Goal: Find specific page/section: Find specific page/section

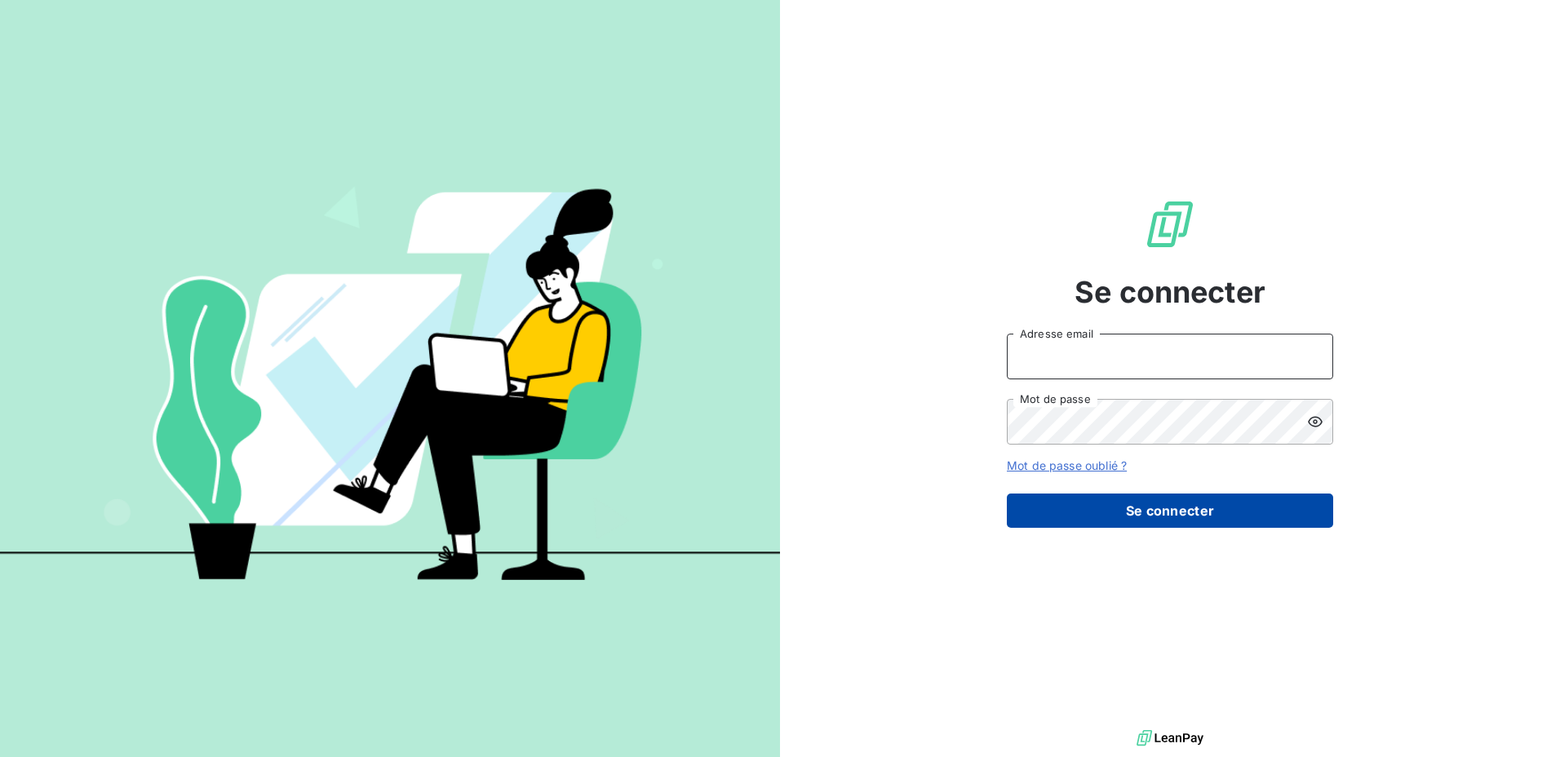
type input "[EMAIL_ADDRESS][PERSON_NAME][DOMAIN_NAME]"
click at [1128, 503] on button "Se connecter" at bounding box center [1170, 511] width 326 height 34
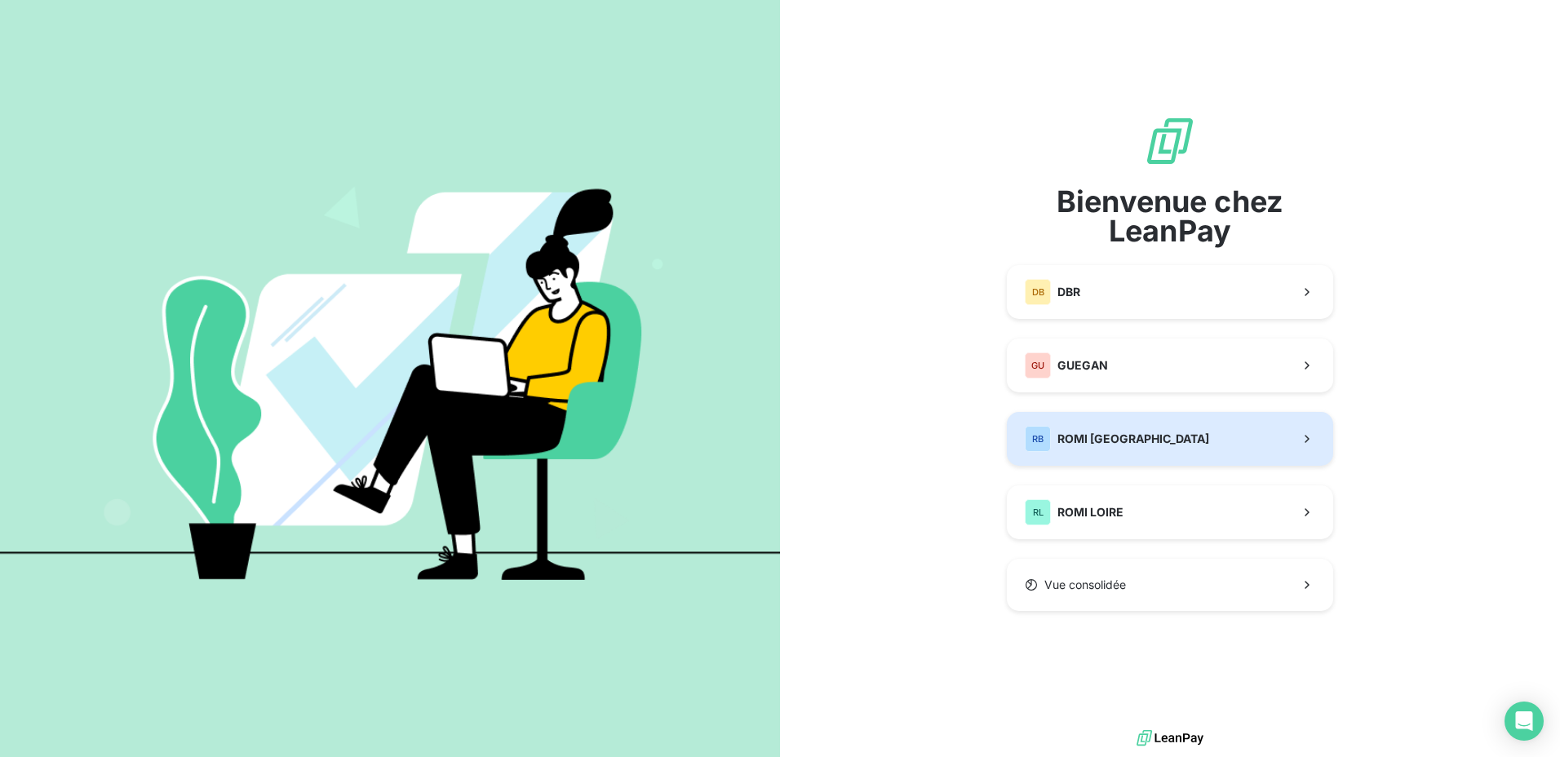
click at [1078, 445] on span "ROMI [GEOGRAPHIC_DATA]" at bounding box center [1133, 439] width 152 height 16
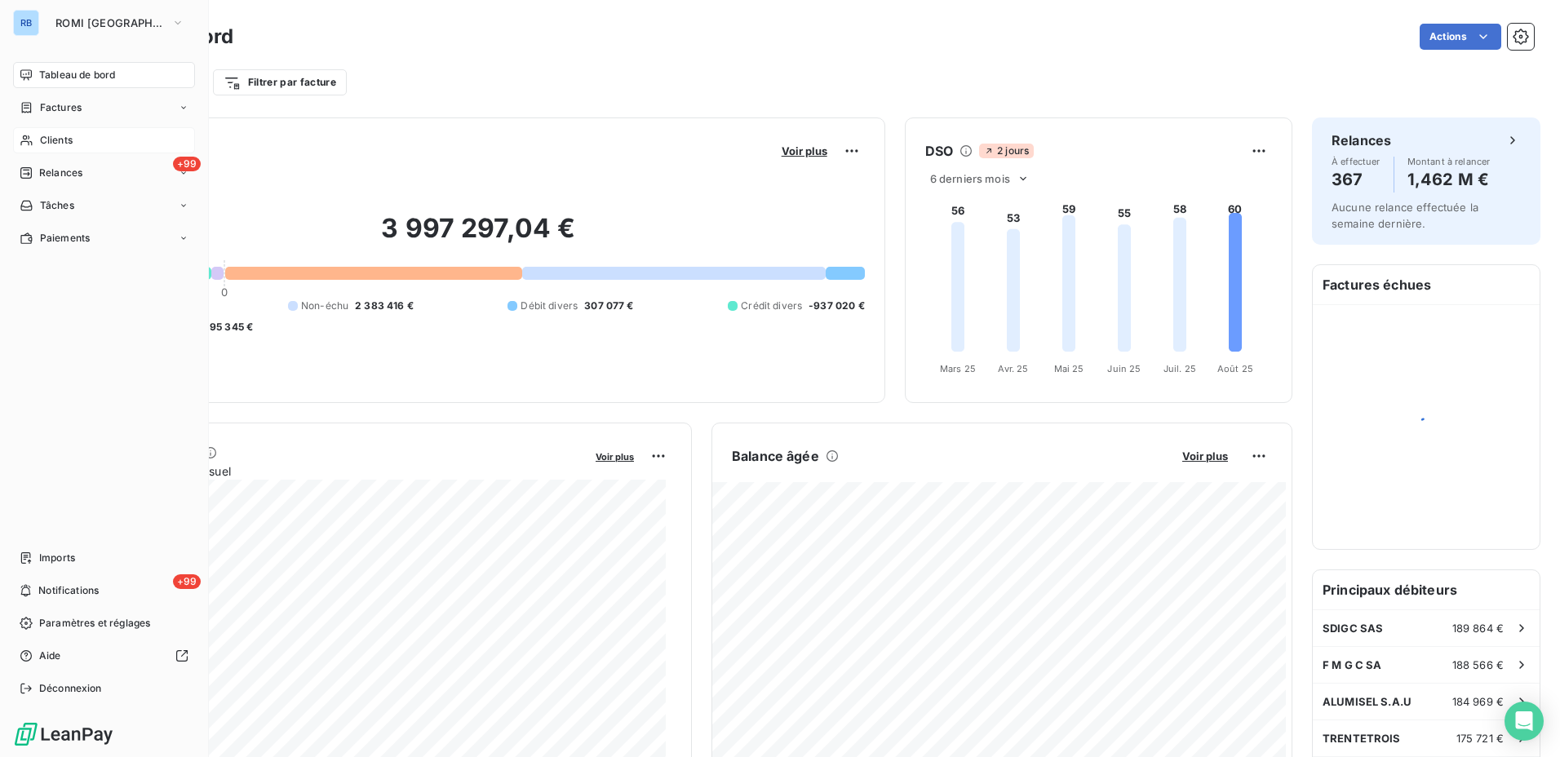
click at [62, 135] on span "Clients" at bounding box center [56, 140] width 33 height 15
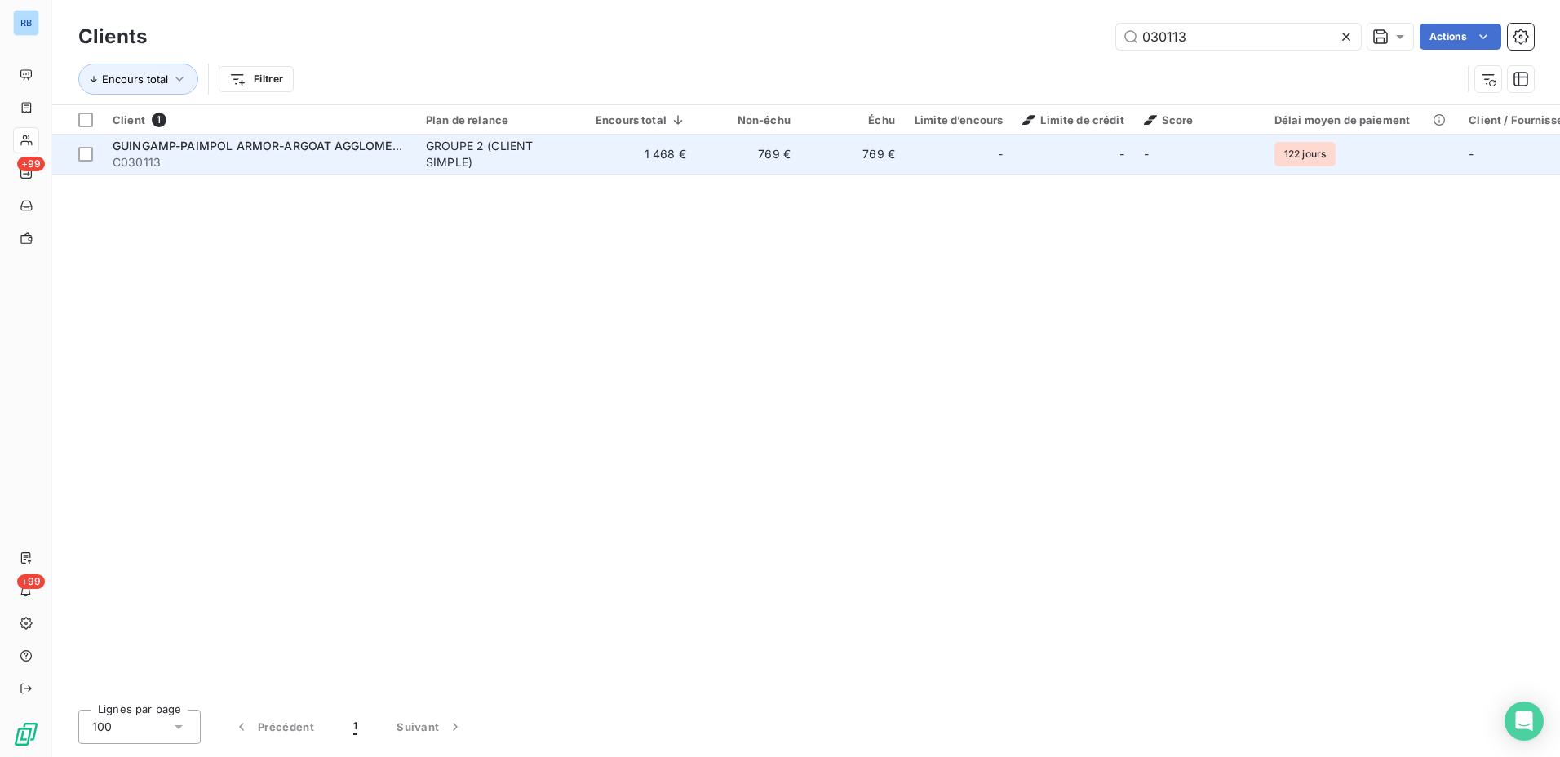
type input "030113"
click at [790, 172] on td "769 €" at bounding box center [748, 154] width 104 height 39
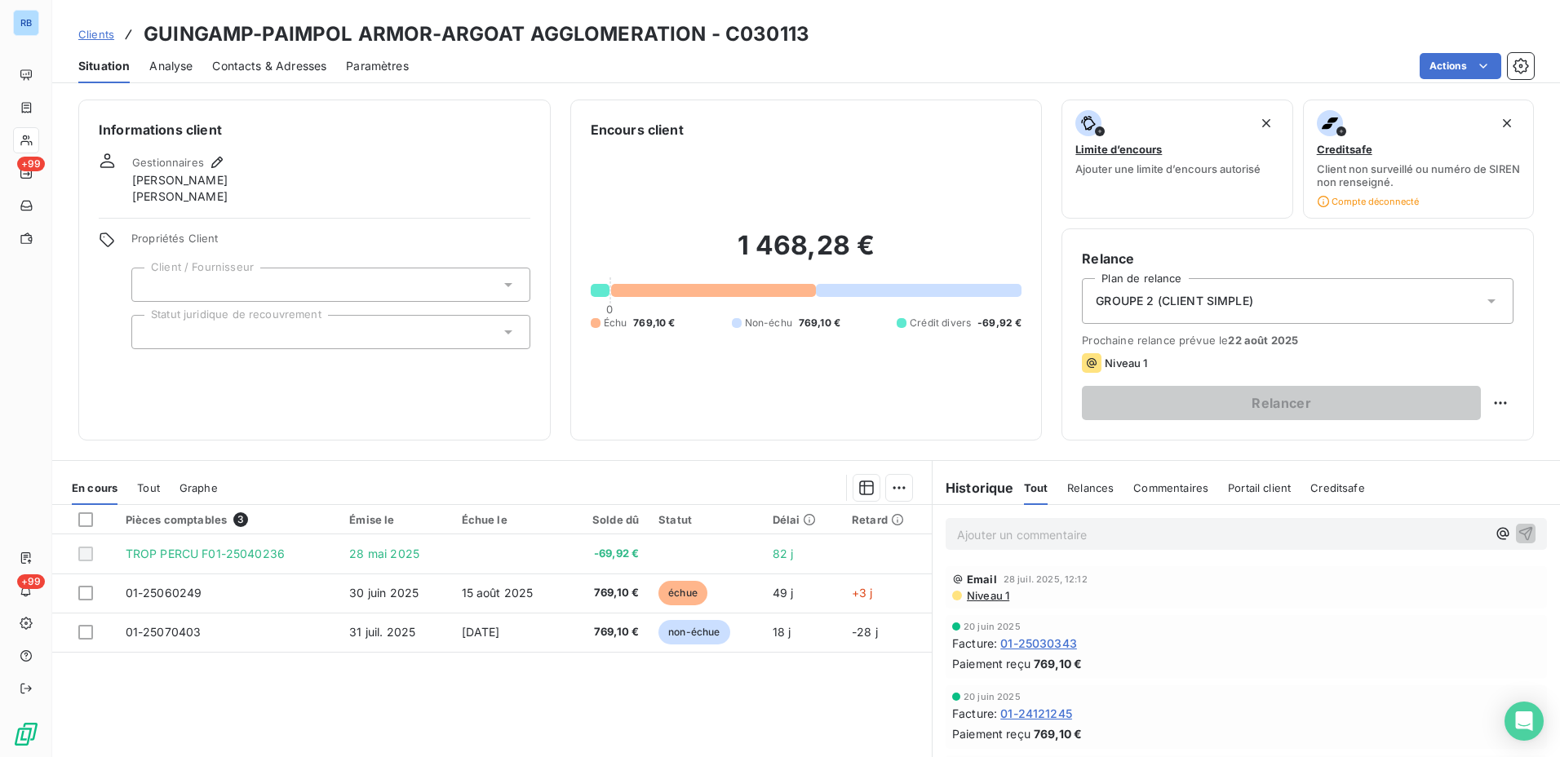
click at [989, 602] on div "Email 28 juil. 2025, 12:12 Niveau 1" at bounding box center [1246, 587] width 601 height 42
click at [991, 596] on span "Niveau 1" at bounding box center [987, 595] width 44 height 13
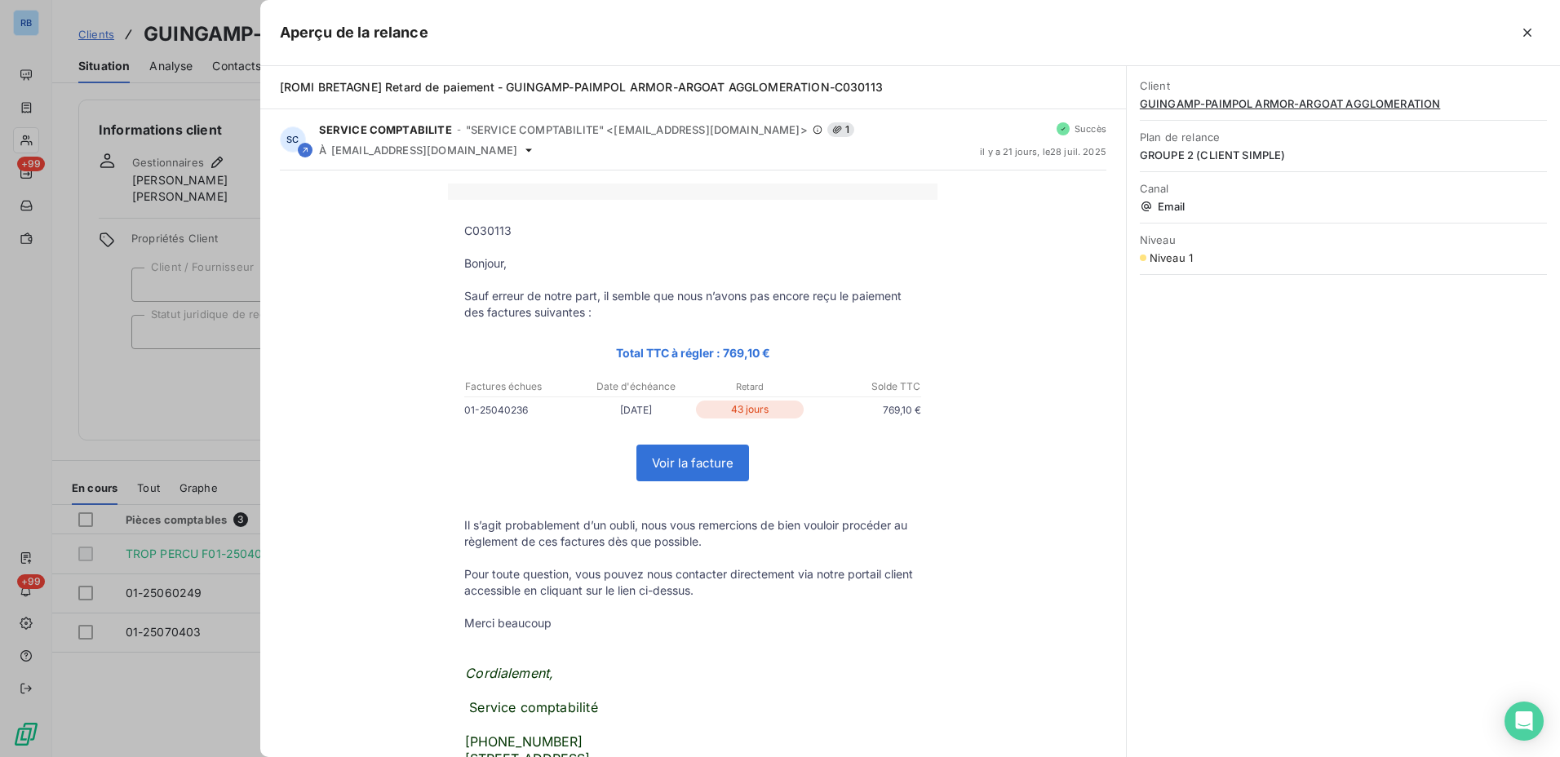
click at [201, 358] on div at bounding box center [780, 378] width 1560 height 757
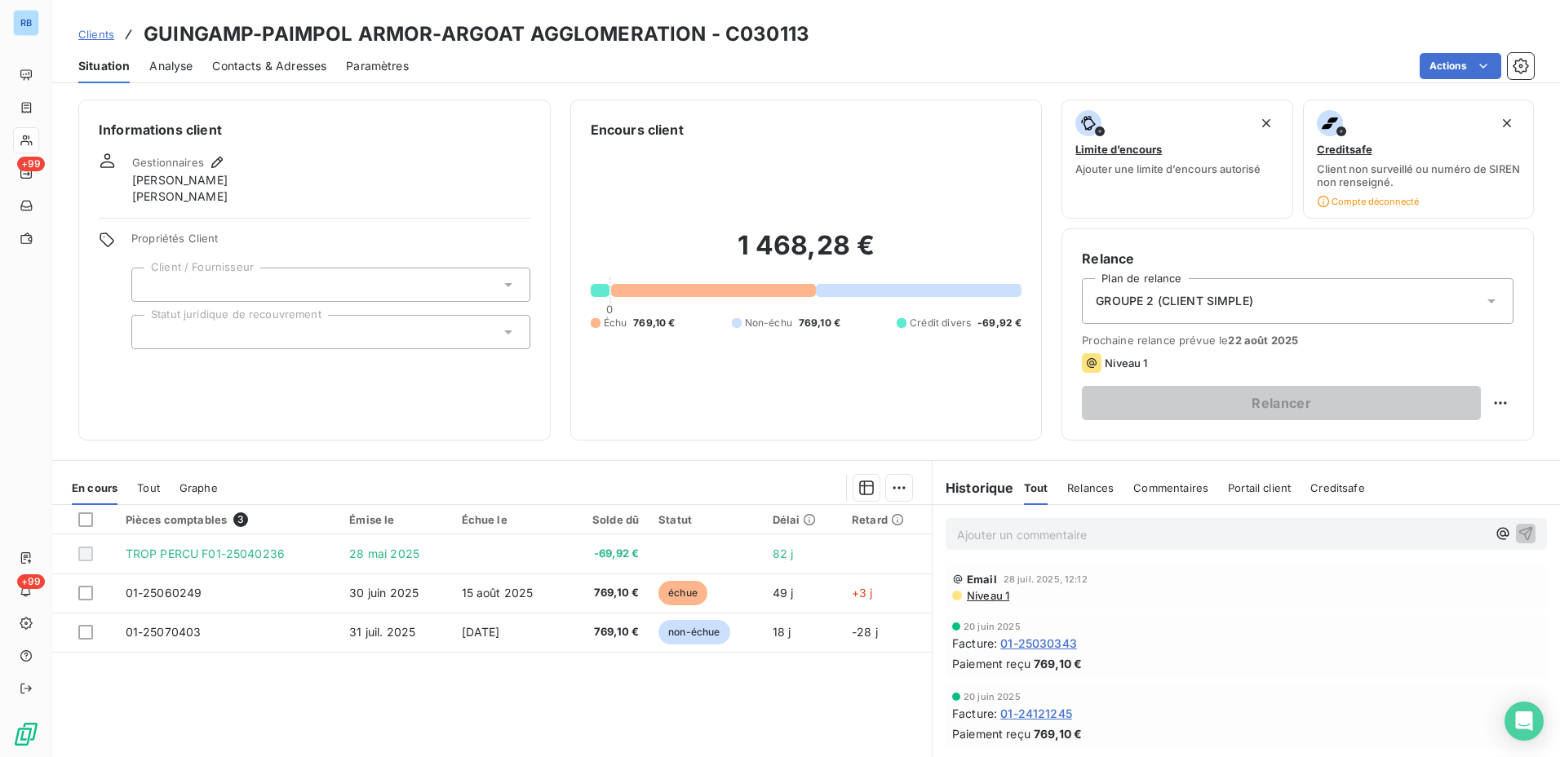
drag, startPoint x: 255, startPoint y: 102, endPoint x: 255, endPoint y: 115, distance: 13.1
click at [255, 115] on div "Informations client Gestionnaires [PERSON_NAME] [PERSON_NAME] Propriétés Client…" at bounding box center [314, 270] width 472 height 341
drag, startPoint x: 943, startPoint y: 61, endPoint x: 907, endPoint y: 61, distance: 35.9
click at [940, 61] on div "Actions" at bounding box center [981, 66] width 1106 height 26
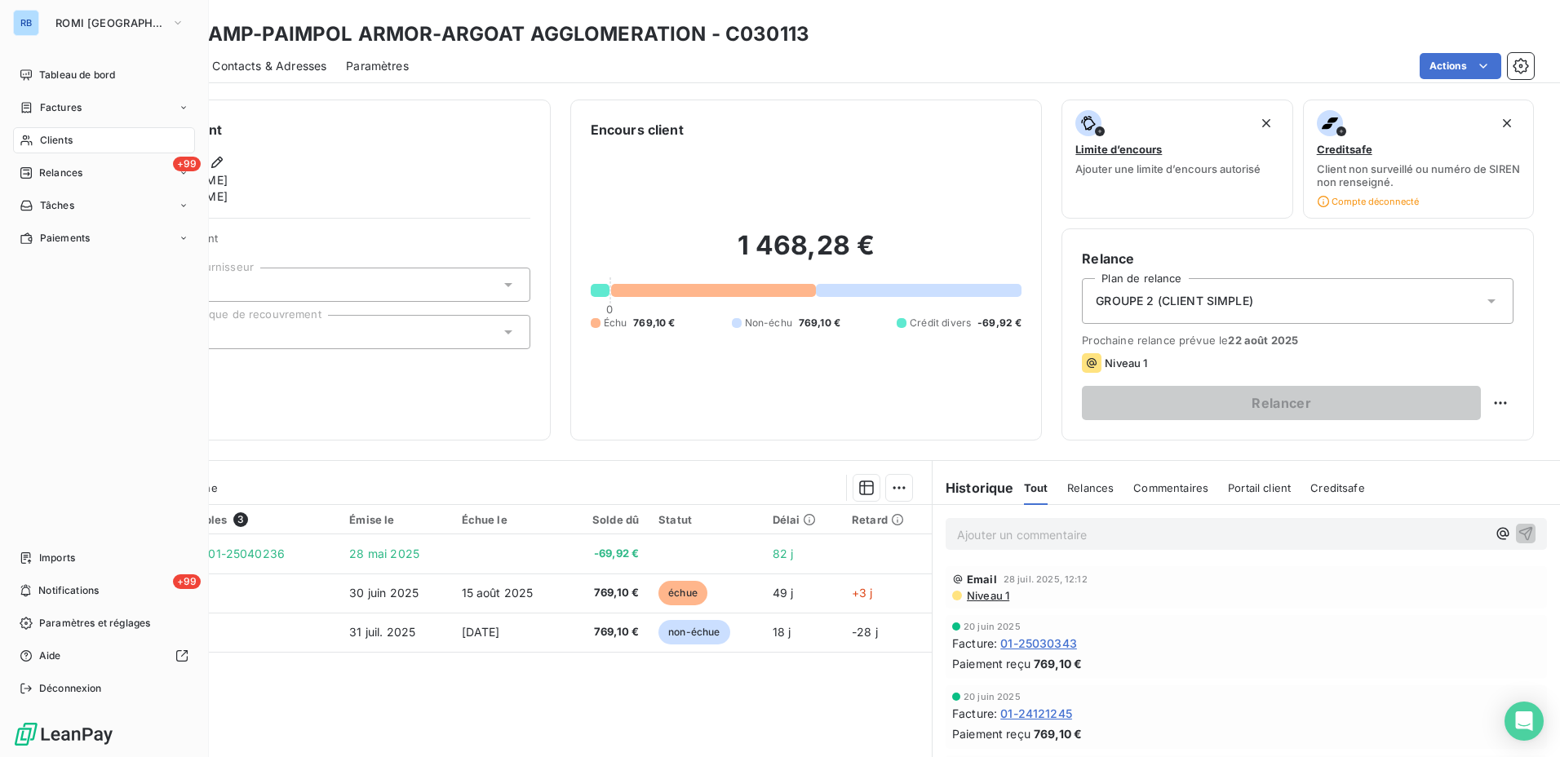
click at [65, 134] on span "Clients" at bounding box center [56, 140] width 33 height 15
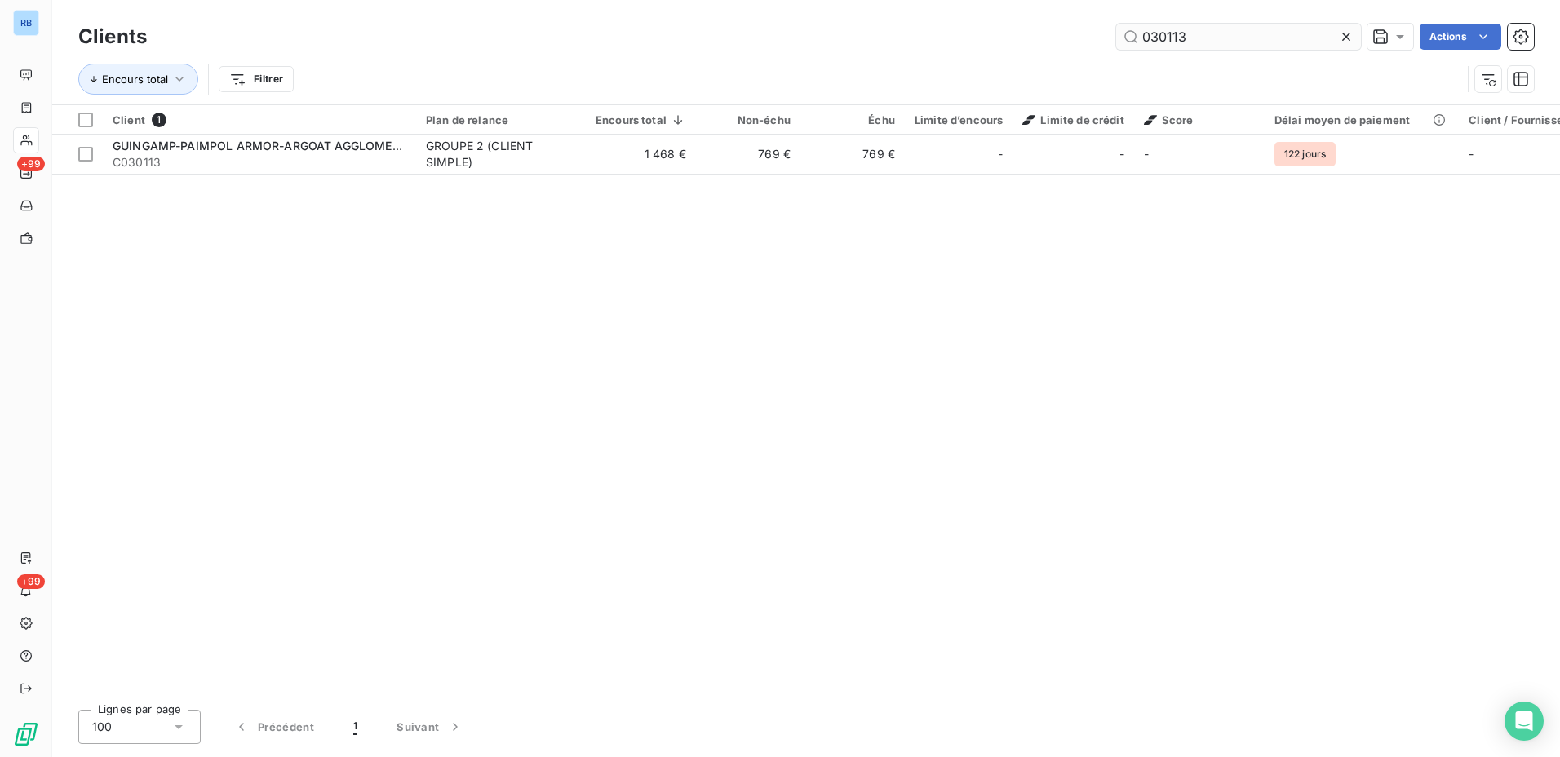
click at [1194, 47] on input "030113" at bounding box center [1238, 37] width 245 height 26
click at [1193, 45] on input "030113" at bounding box center [1238, 37] width 245 height 26
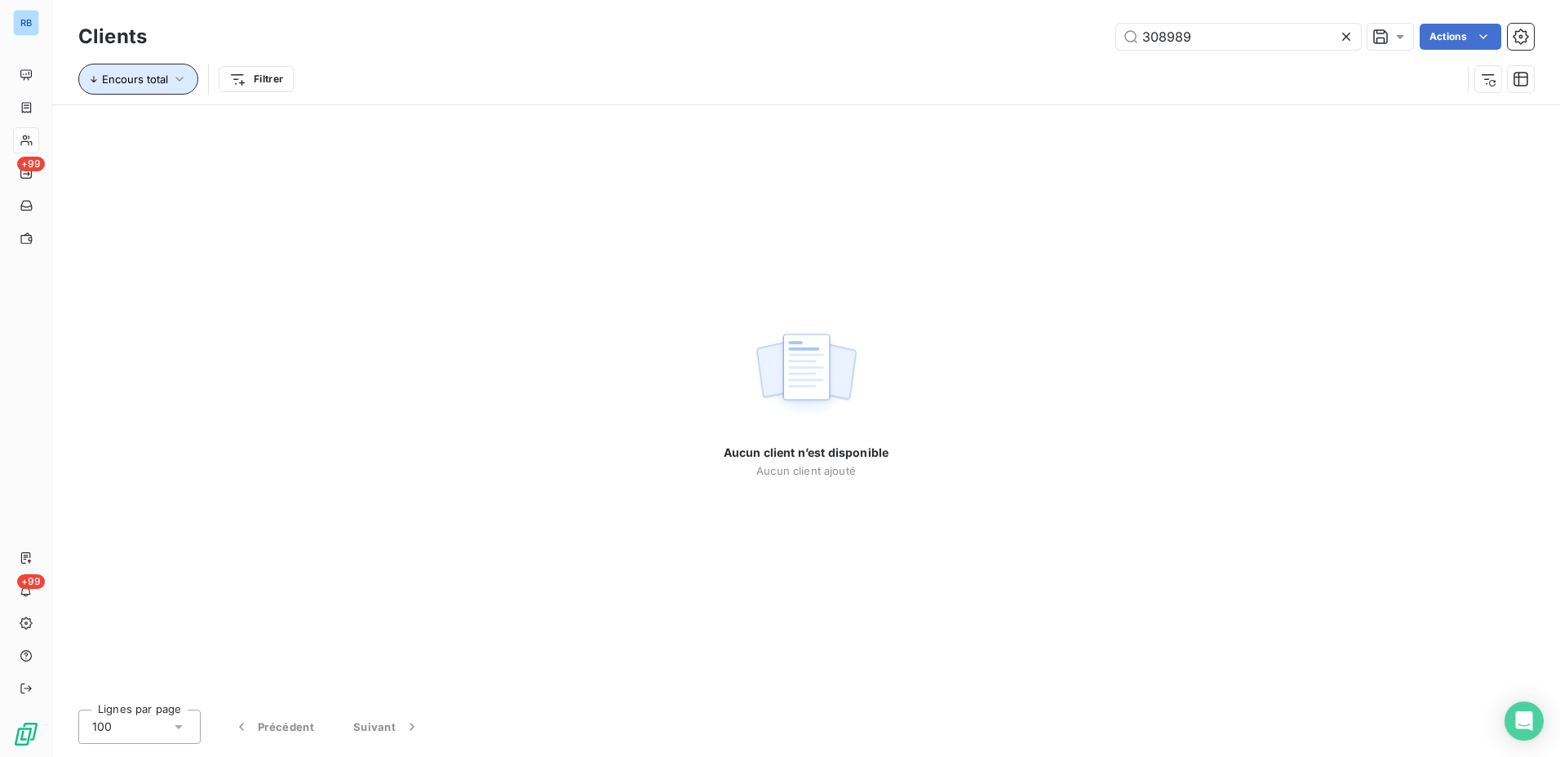
click at [122, 75] on span "Encours total" at bounding box center [135, 79] width 66 height 13
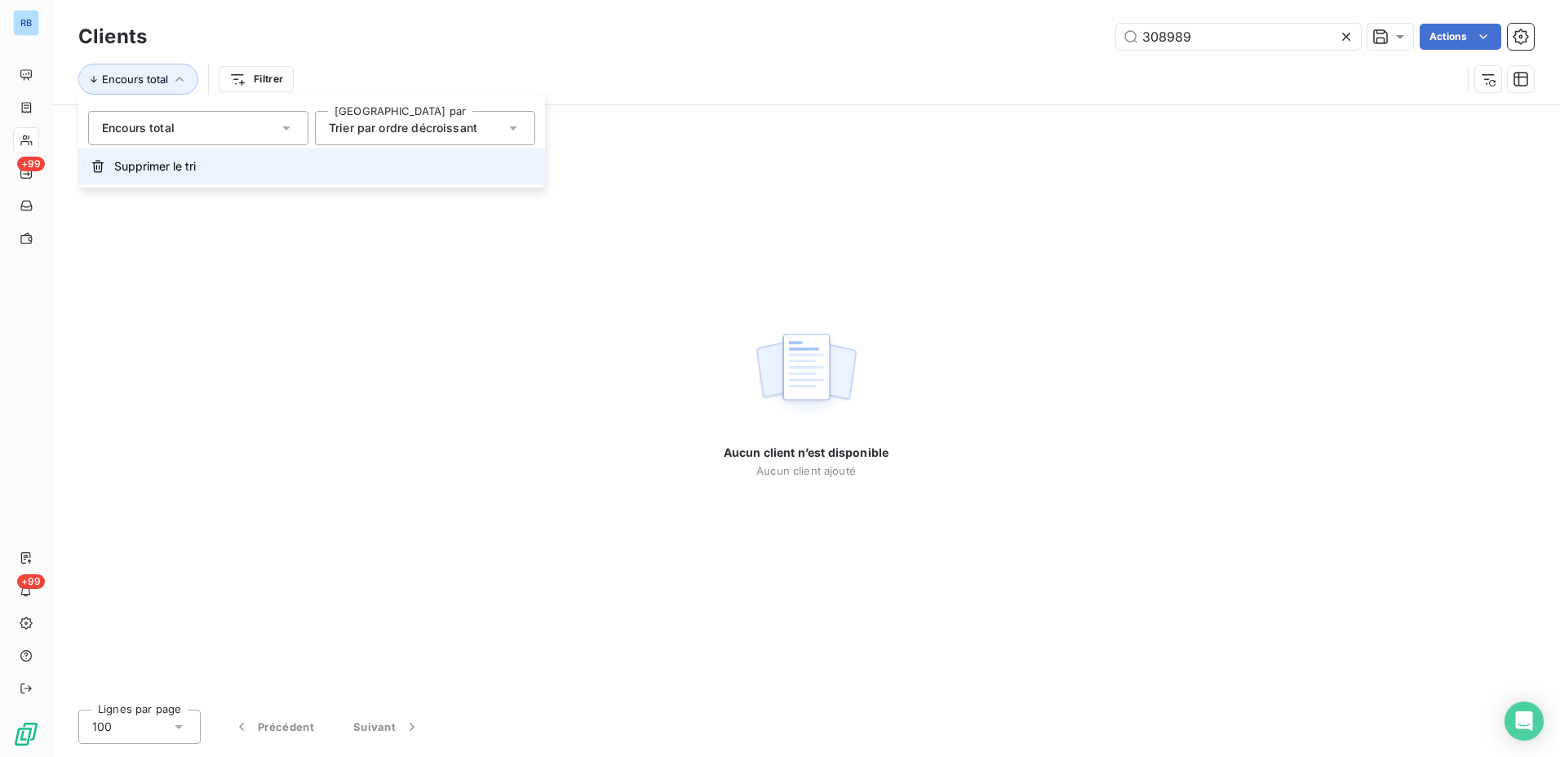
click at [141, 157] on button "Supprimer le tri" at bounding box center [311, 166] width 467 height 36
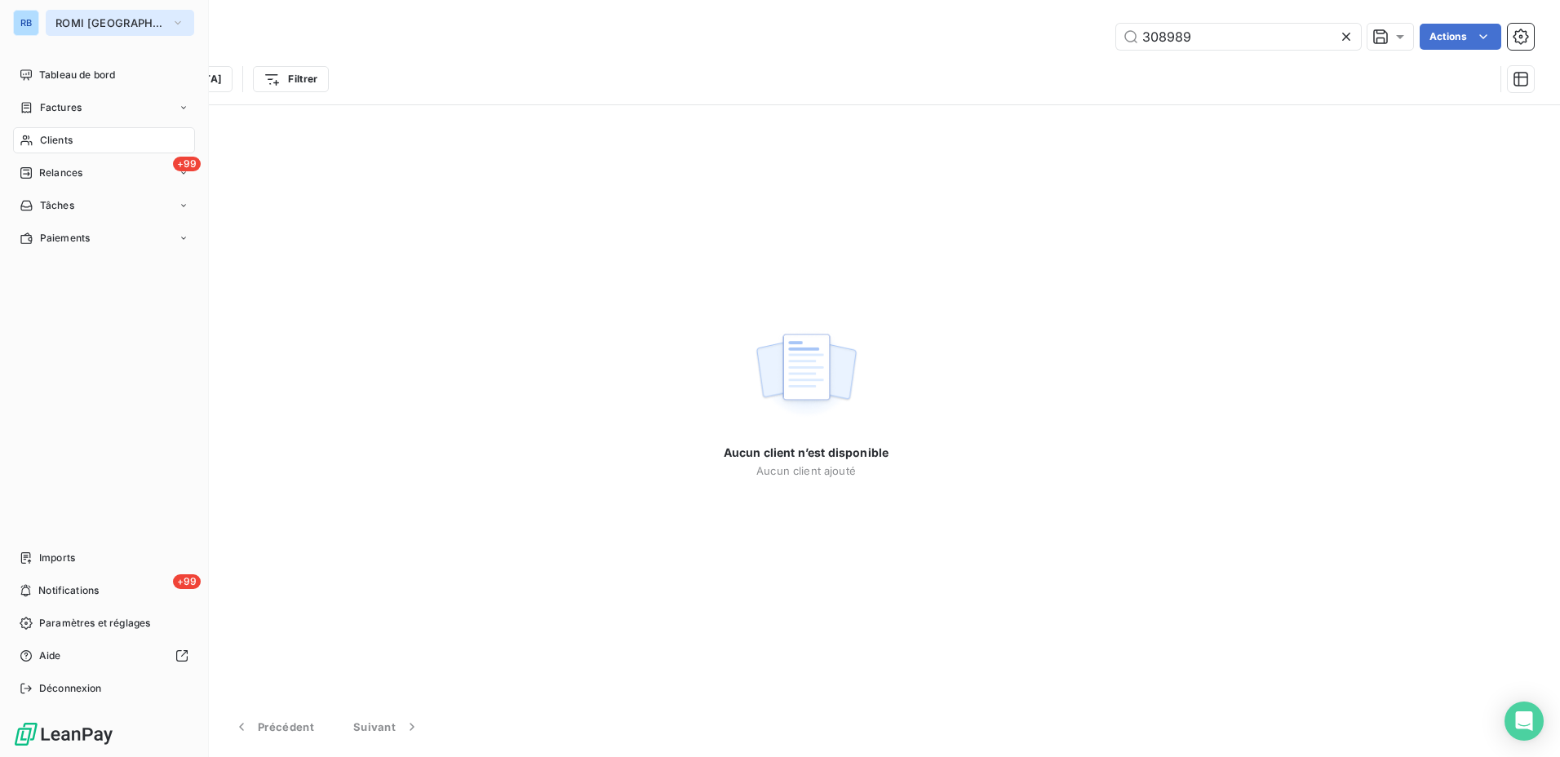
click at [97, 24] on span "ROMI [GEOGRAPHIC_DATA]" at bounding box center [109, 22] width 109 height 13
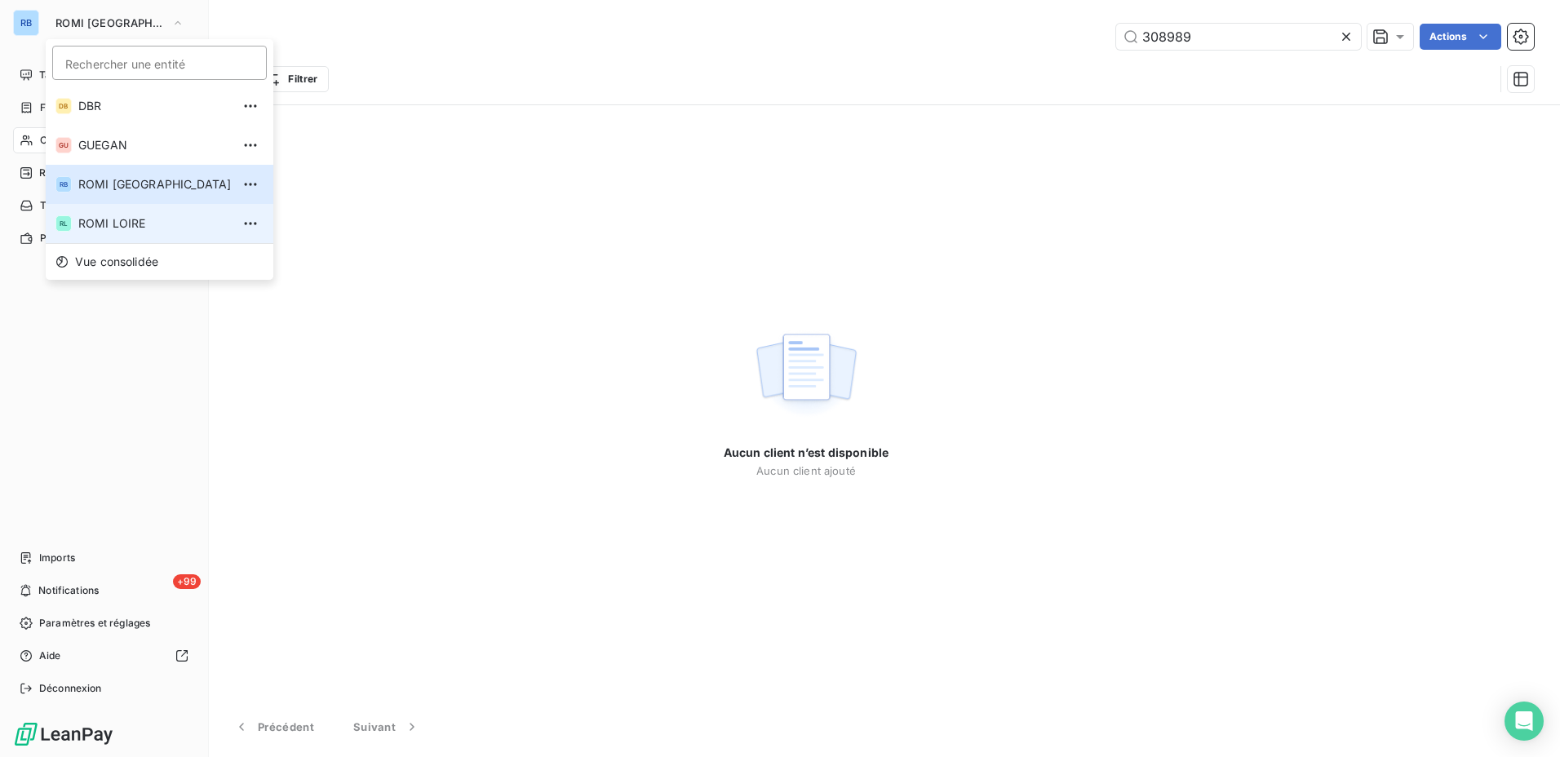
click at [140, 215] on span "ROMI LOIRE" at bounding box center [154, 223] width 153 height 16
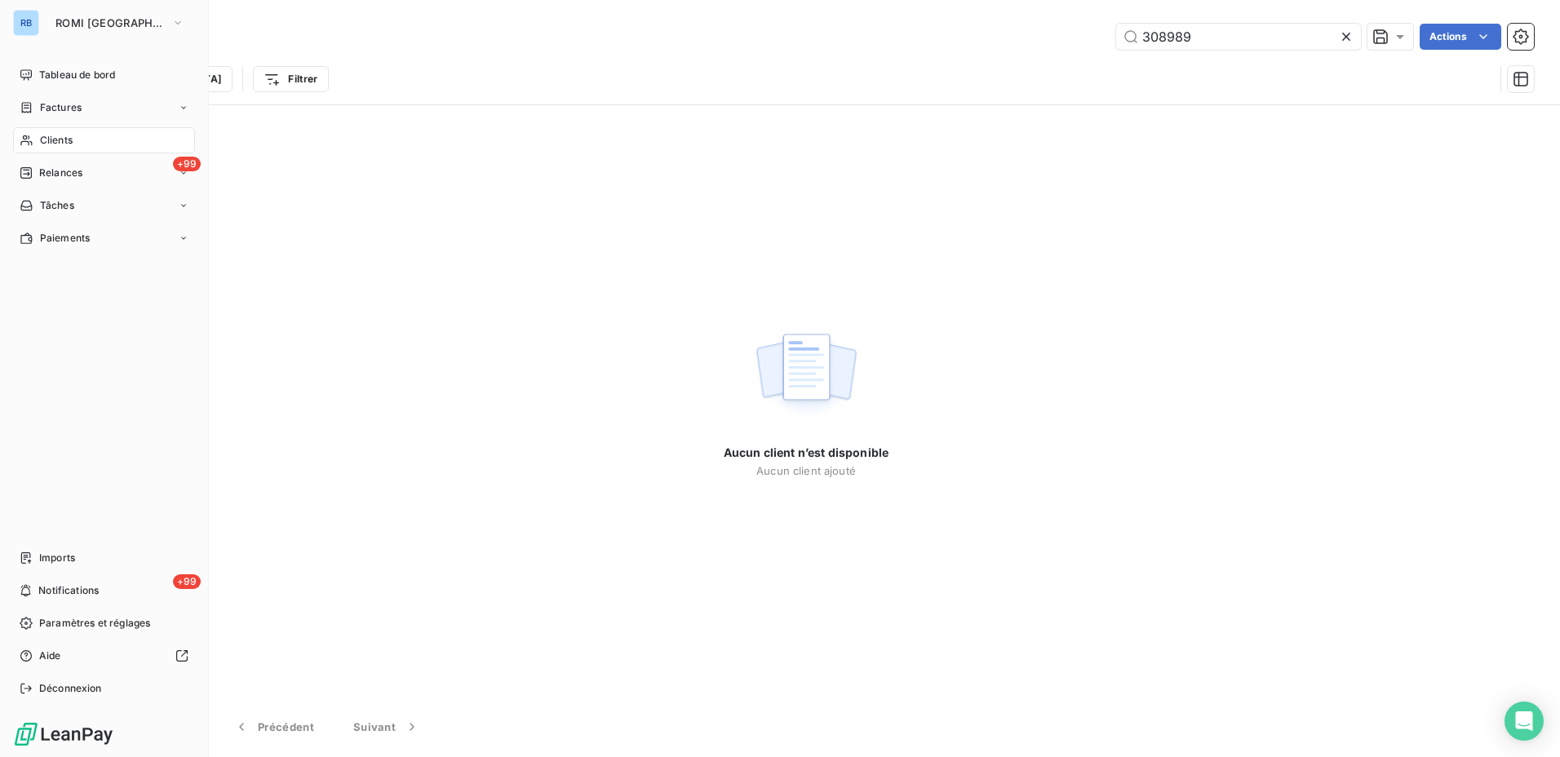
type input "[PERSON_NAME]"
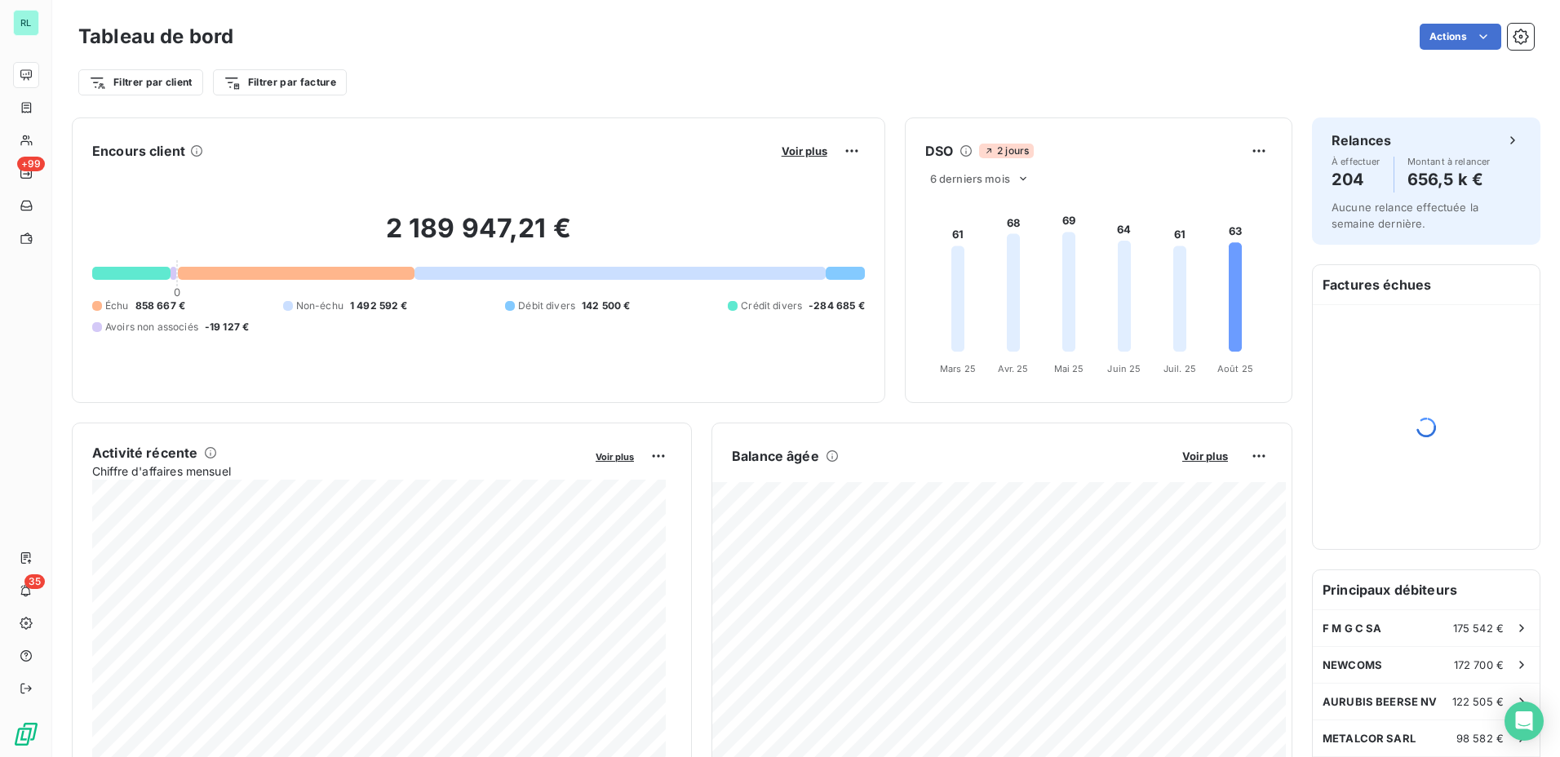
drag, startPoint x: 596, startPoint y: 30, endPoint x: 11, endPoint y: 79, distance: 586.2
click at [543, 62] on div "Tableau de bord Actions Filtrer par client Filtrer par facture" at bounding box center [806, 59] width 1456 height 78
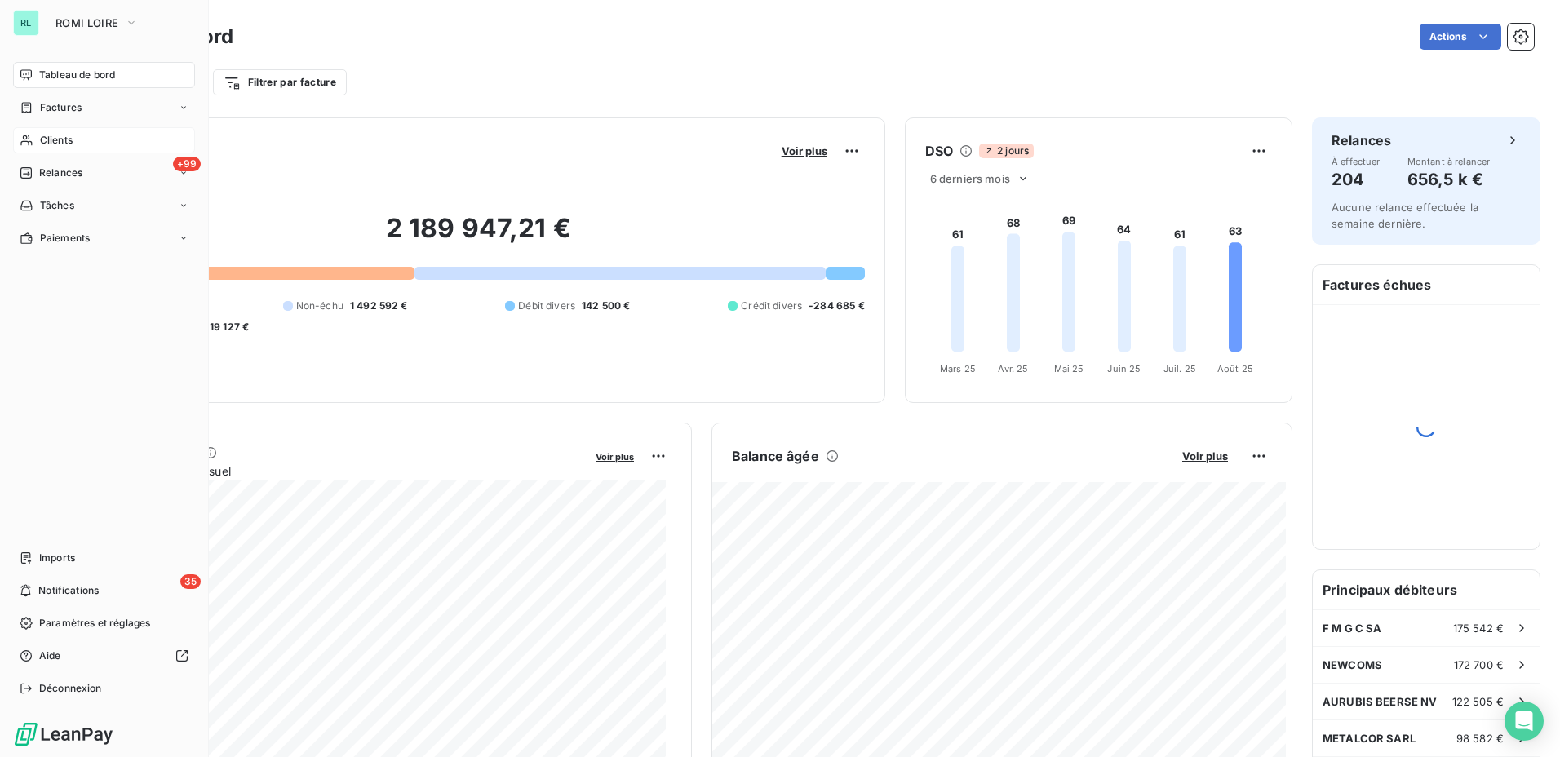
click at [81, 147] on div "Clients" at bounding box center [104, 140] width 182 height 26
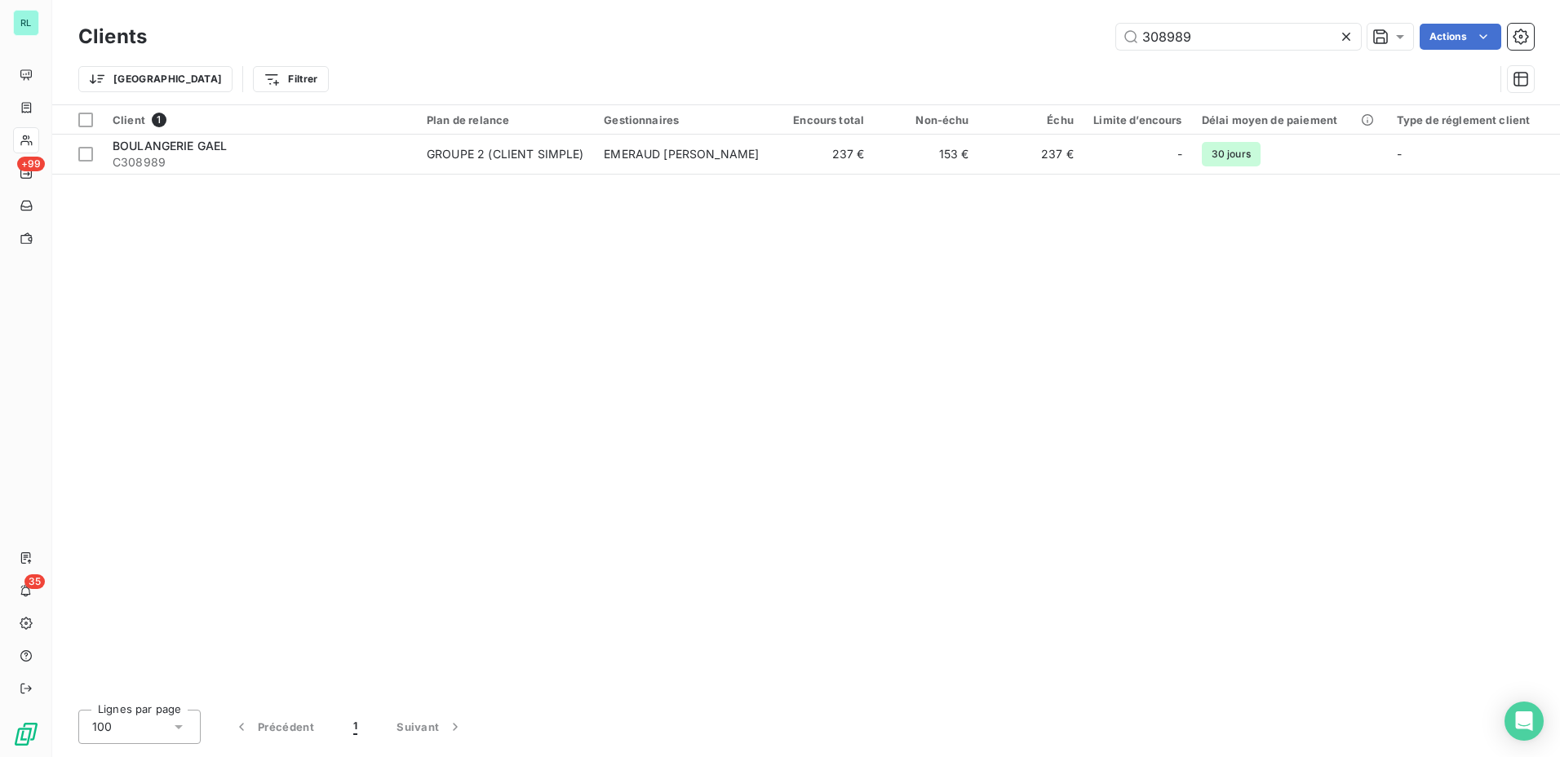
type input "308989"
drag, startPoint x: 1532, startPoint y: 310, endPoint x: 1267, endPoint y: 294, distance: 265.7
click at [1514, 310] on div "Client 1 Plan de relance Gestionnaires Encours total Non-échu Échu Limite d’enc…" at bounding box center [806, 401] width 1508 height 592
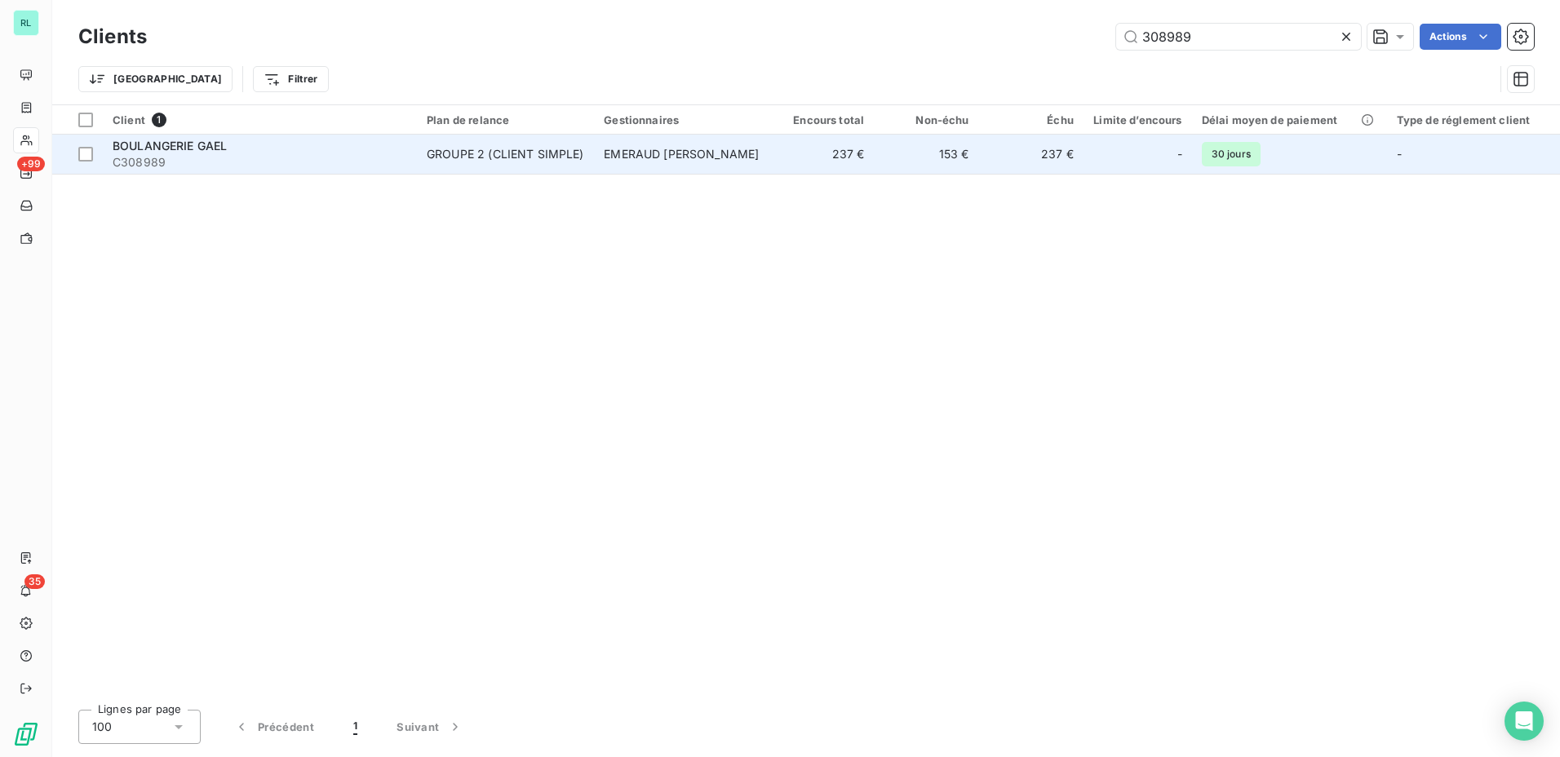
click at [636, 161] on td "EMERAUD Sylvain" at bounding box center [681, 154] width 175 height 39
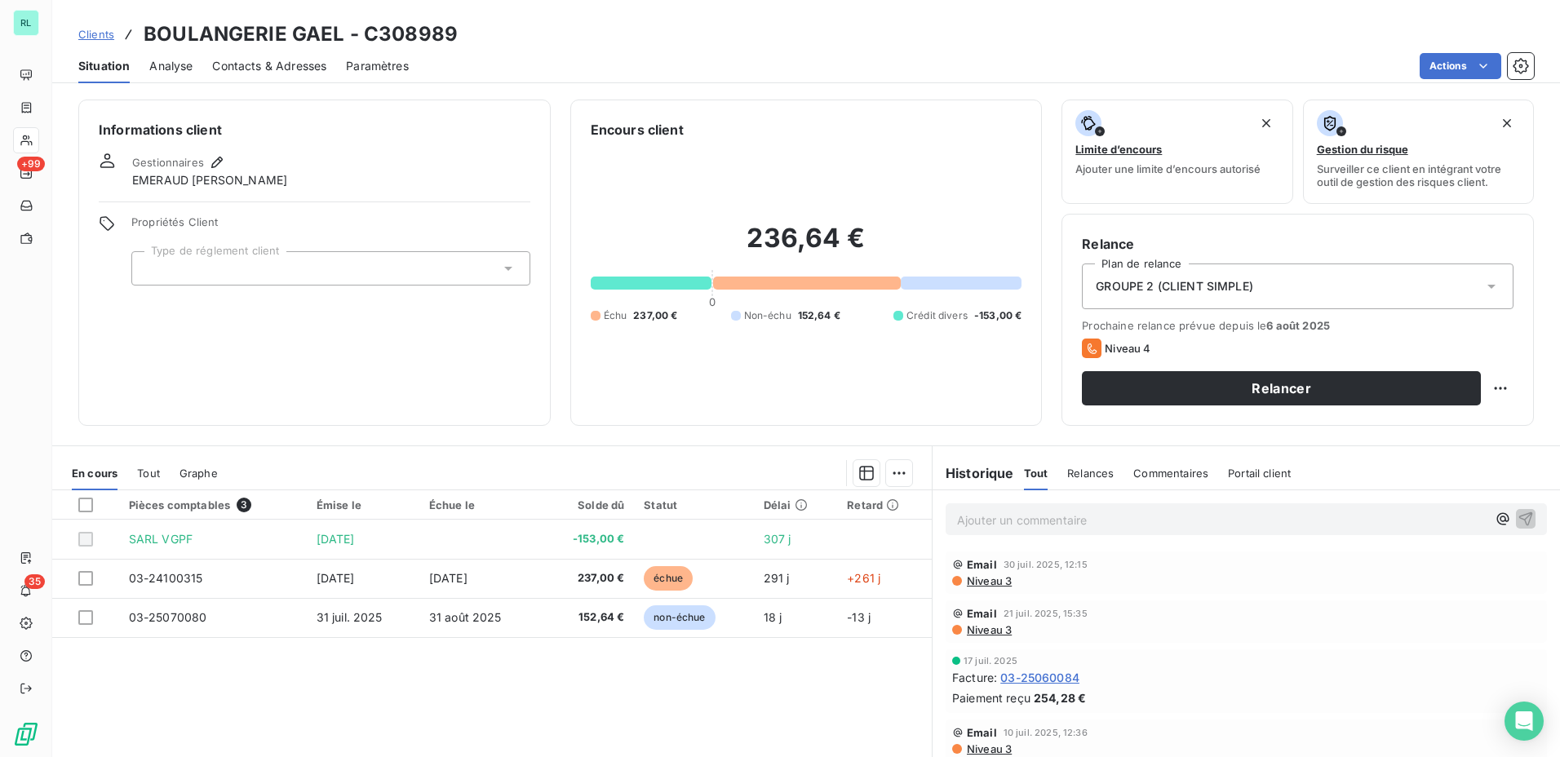
click at [1116, 46] on div "Clients BOULANGERIE GAEL - C308989 Situation Analyse Contacts & Adresses Paramè…" at bounding box center [806, 41] width 1508 height 83
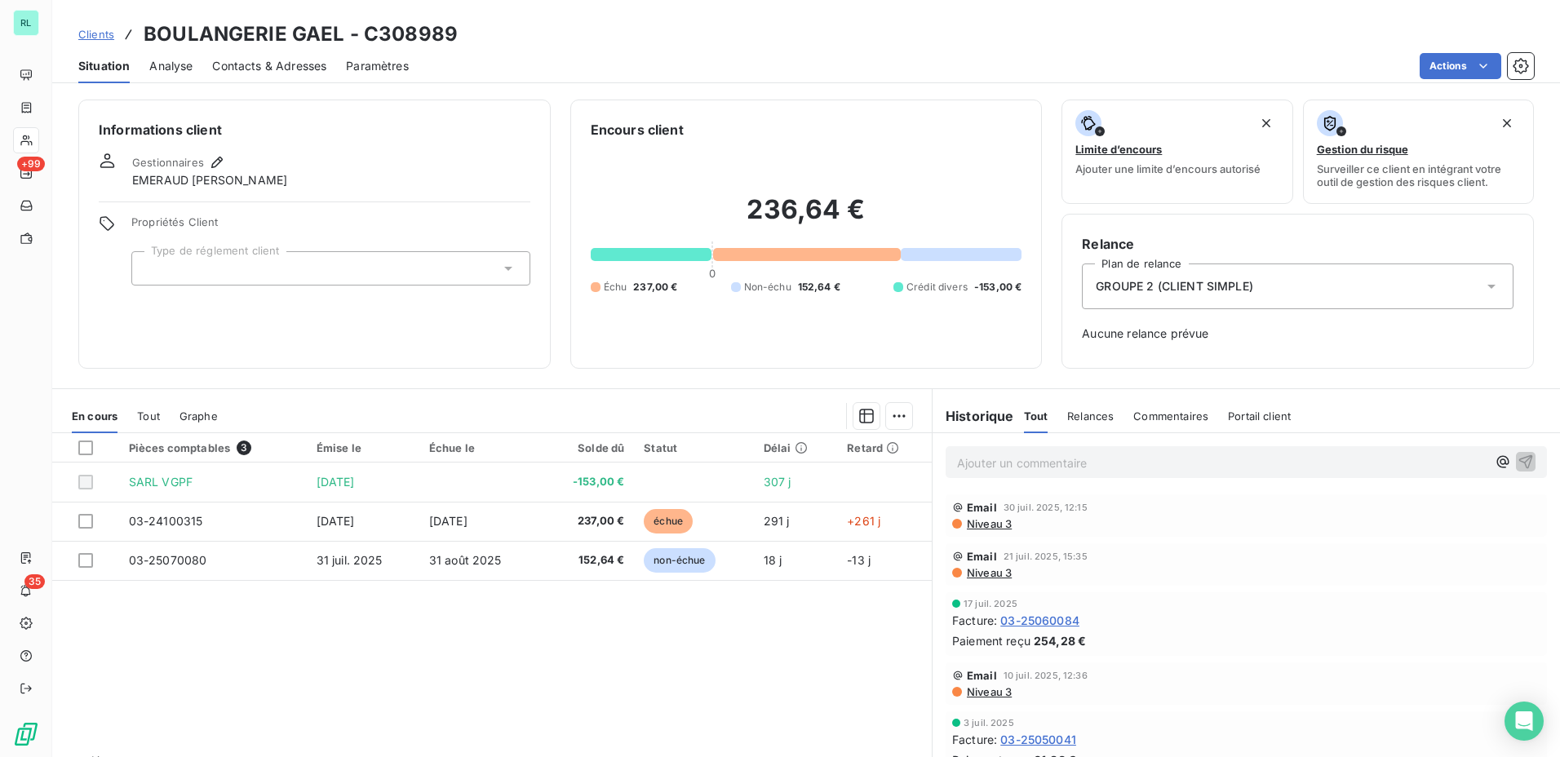
click at [527, 183] on div "Informations client Gestionnaires EMERAUD Sylvain Propriétés Client Type de rég…" at bounding box center [314, 234] width 472 height 269
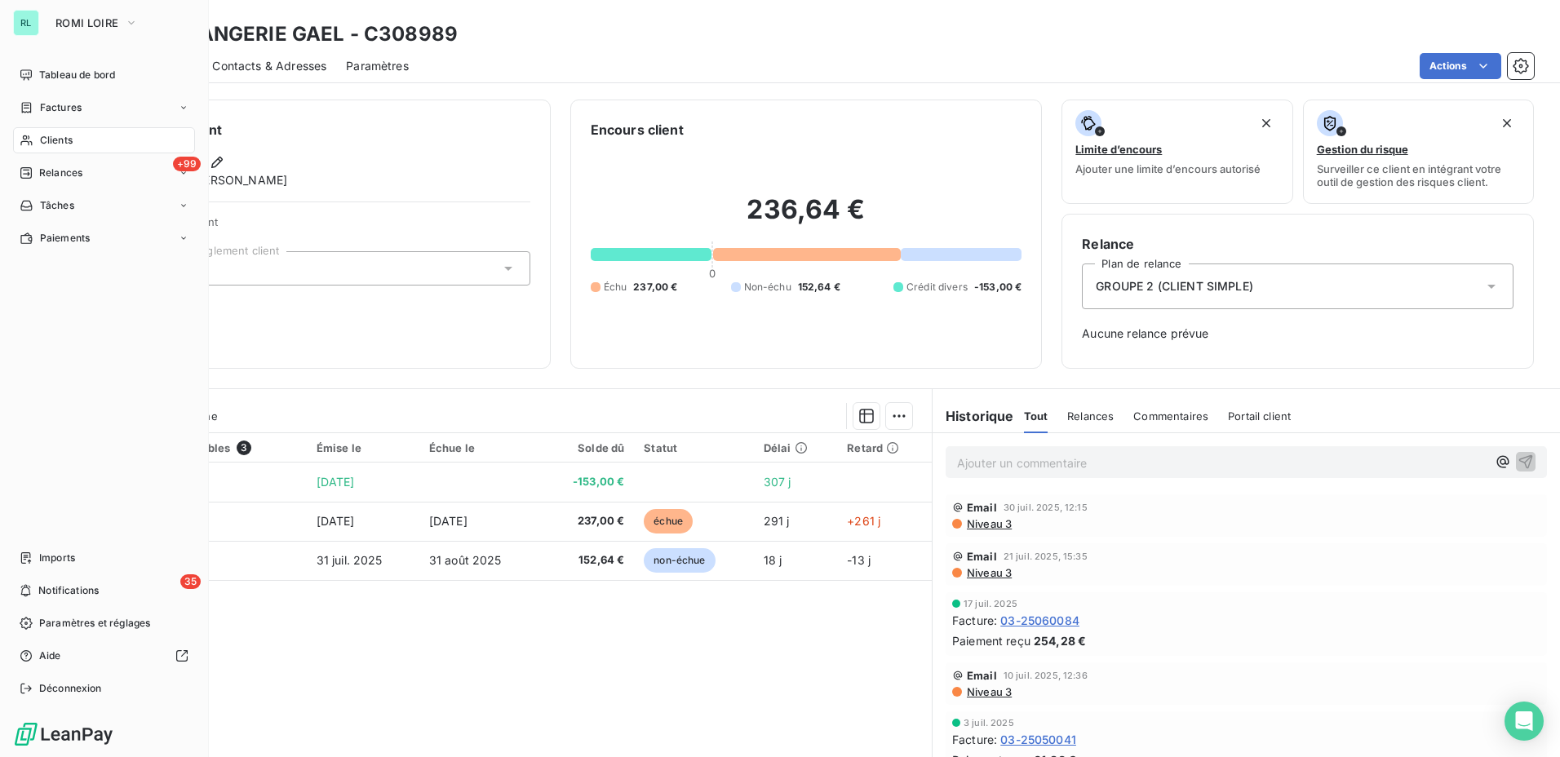
click at [82, 131] on div "Clients" at bounding box center [104, 140] width 182 height 26
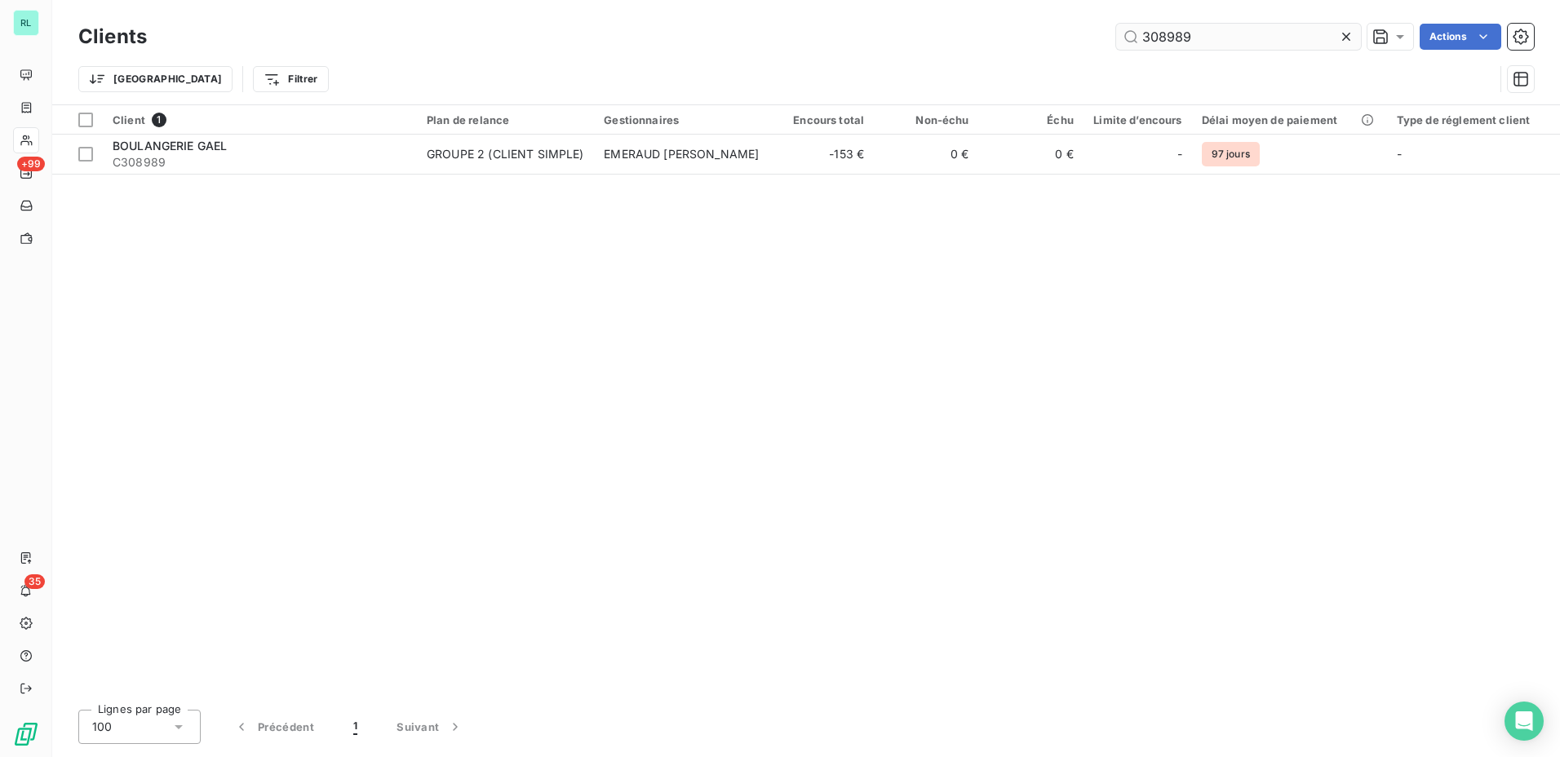
click at [1162, 38] on input "308989" at bounding box center [1238, 37] width 245 height 26
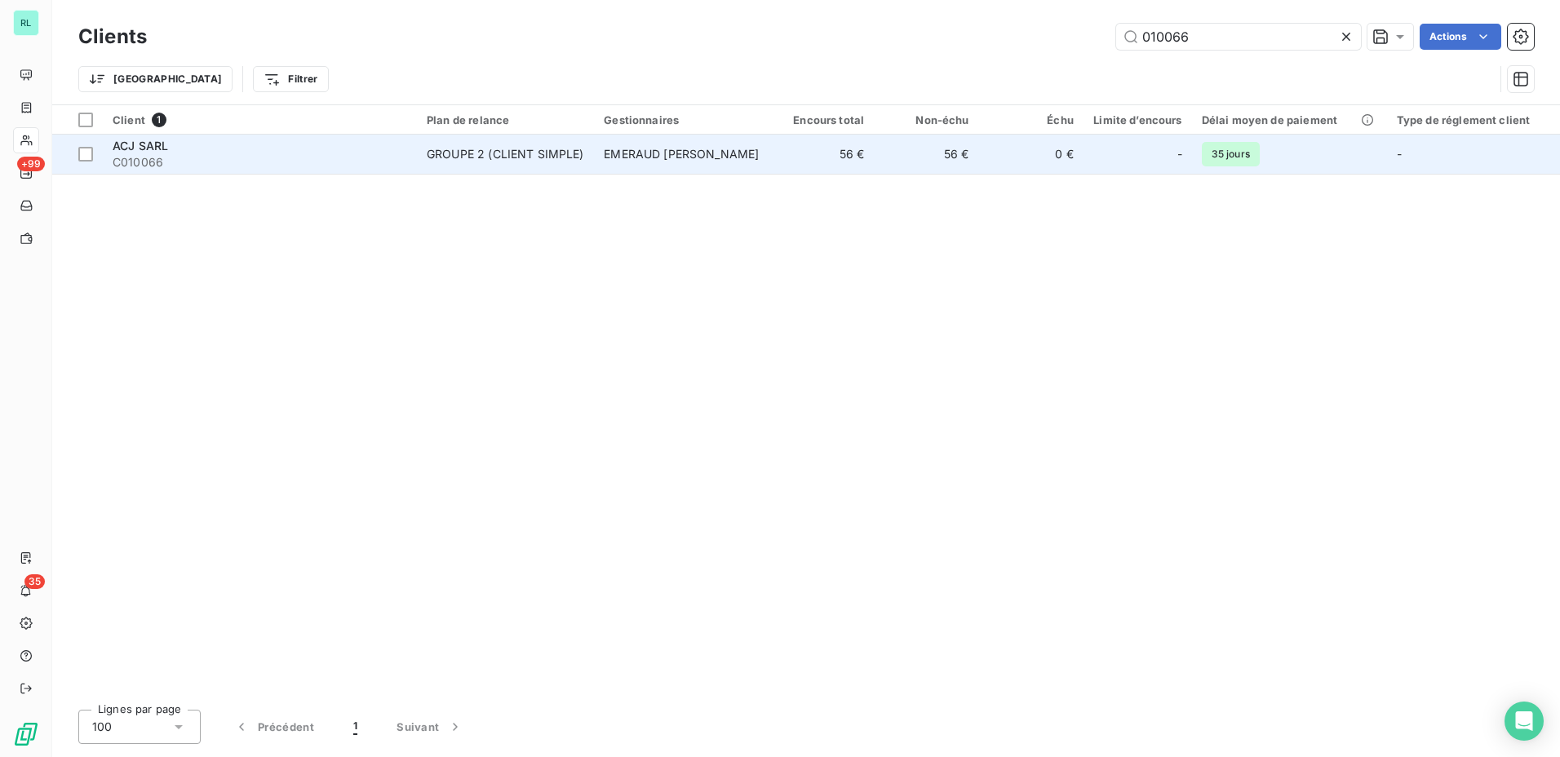
type input "010066"
click at [927, 167] on td "56 €" at bounding box center [926, 154] width 104 height 39
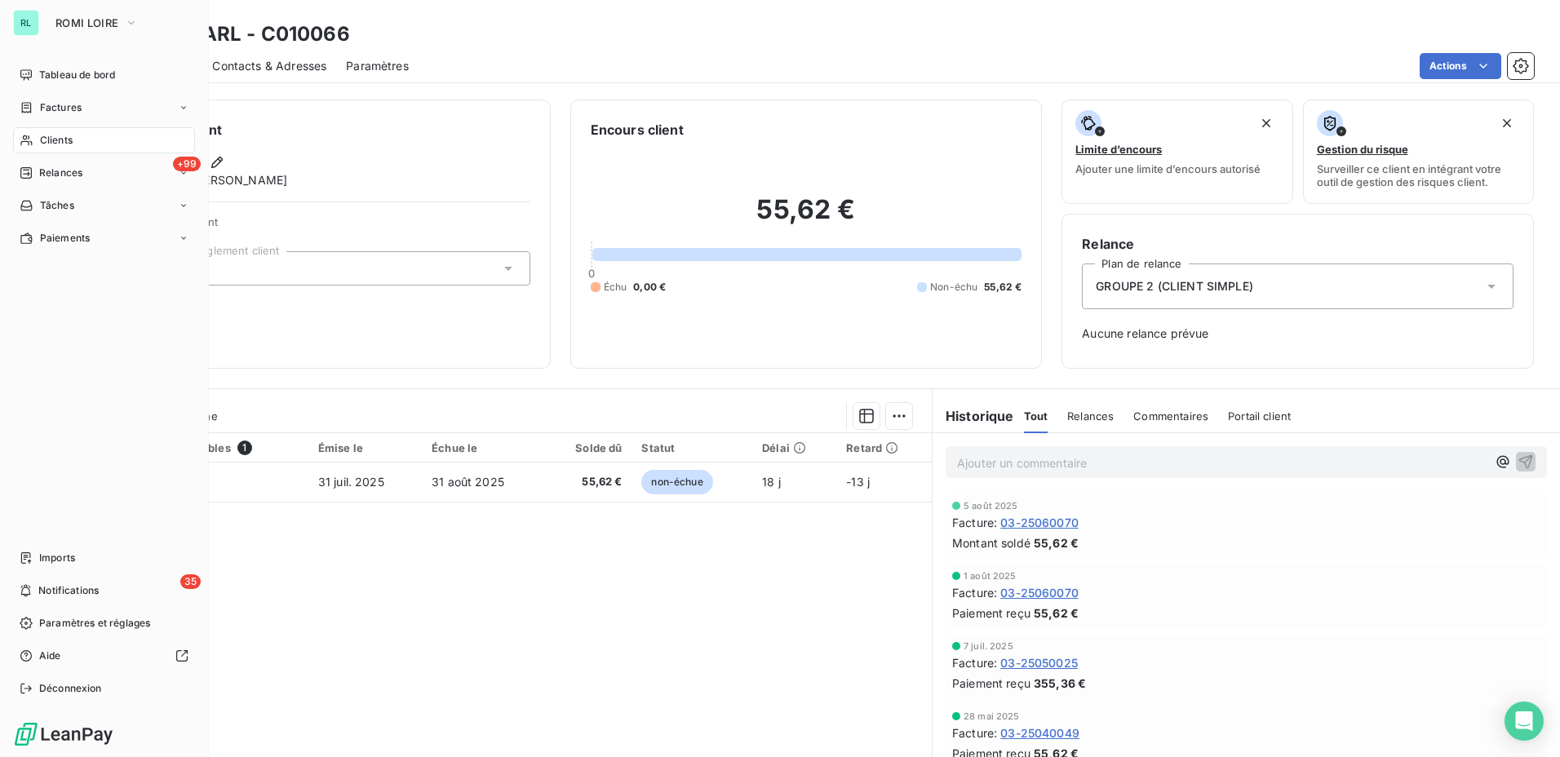
drag, startPoint x: 40, startPoint y: 140, endPoint x: 130, endPoint y: 136, distance: 89.8
click at [40, 140] on span "Clients" at bounding box center [56, 140] width 33 height 15
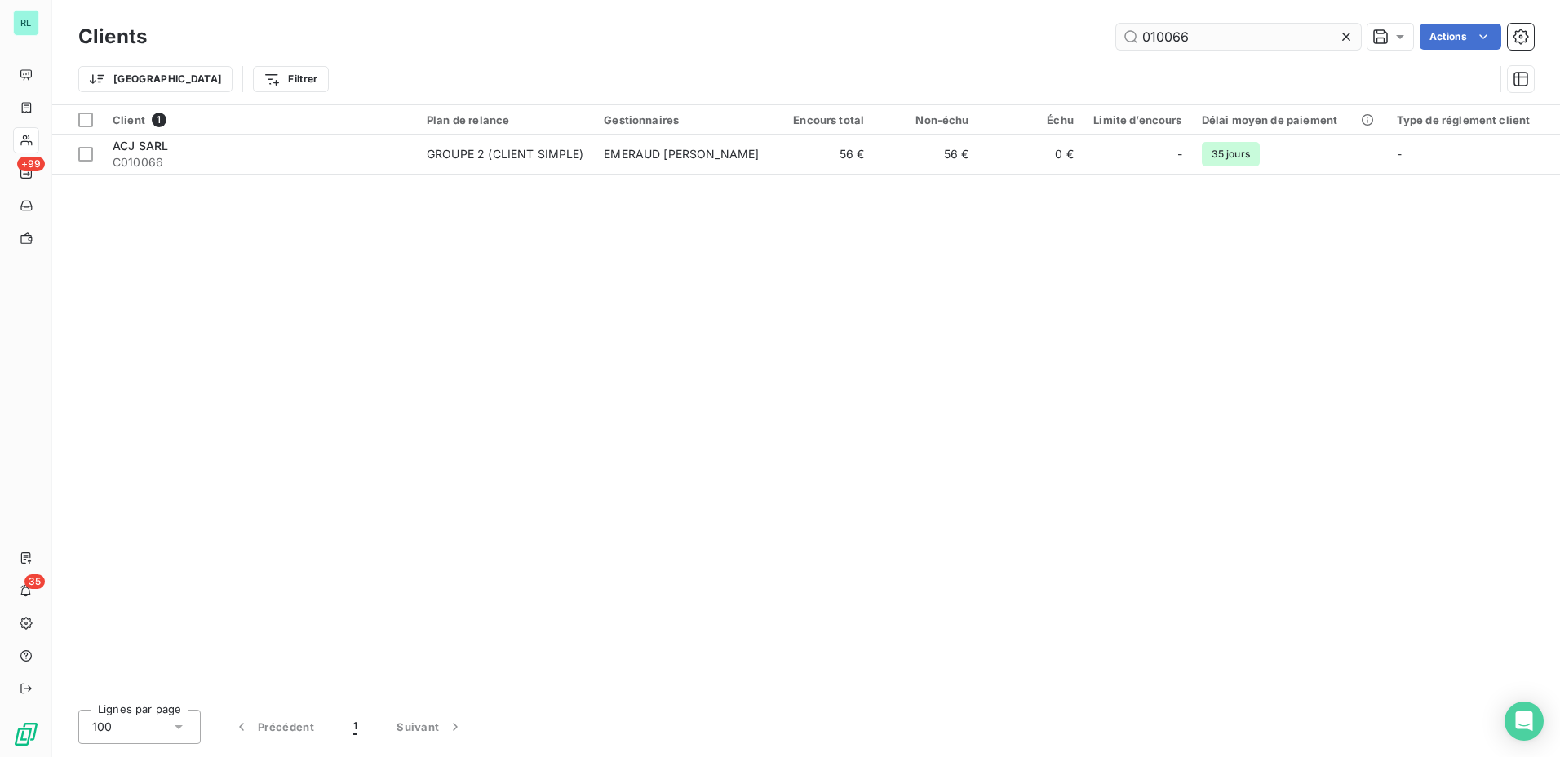
click at [1167, 37] on input "010066" at bounding box center [1238, 37] width 245 height 26
click at [1191, 35] on input "010066" at bounding box center [1238, 37] width 245 height 26
click at [1189, 36] on input "010066" at bounding box center [1238, 37] width 245 height 26
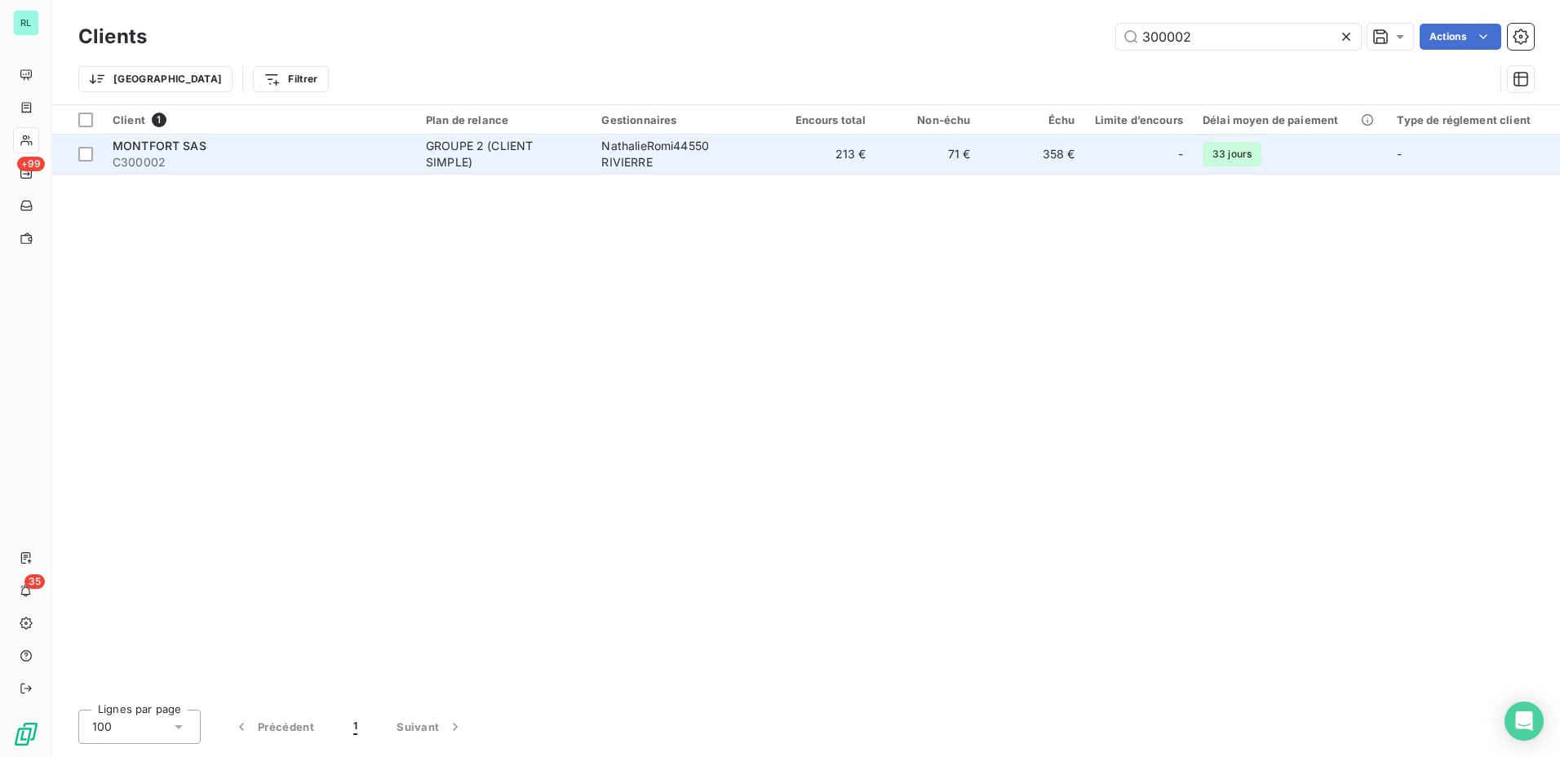
type input "300002"
click at [525, 166] on td "GROUPE 2 (CLIENT SIMPLE)" at bounding box center [503, 154] width 175 height 39
